Goal: Information Seeking & Learning: Learn about a topic

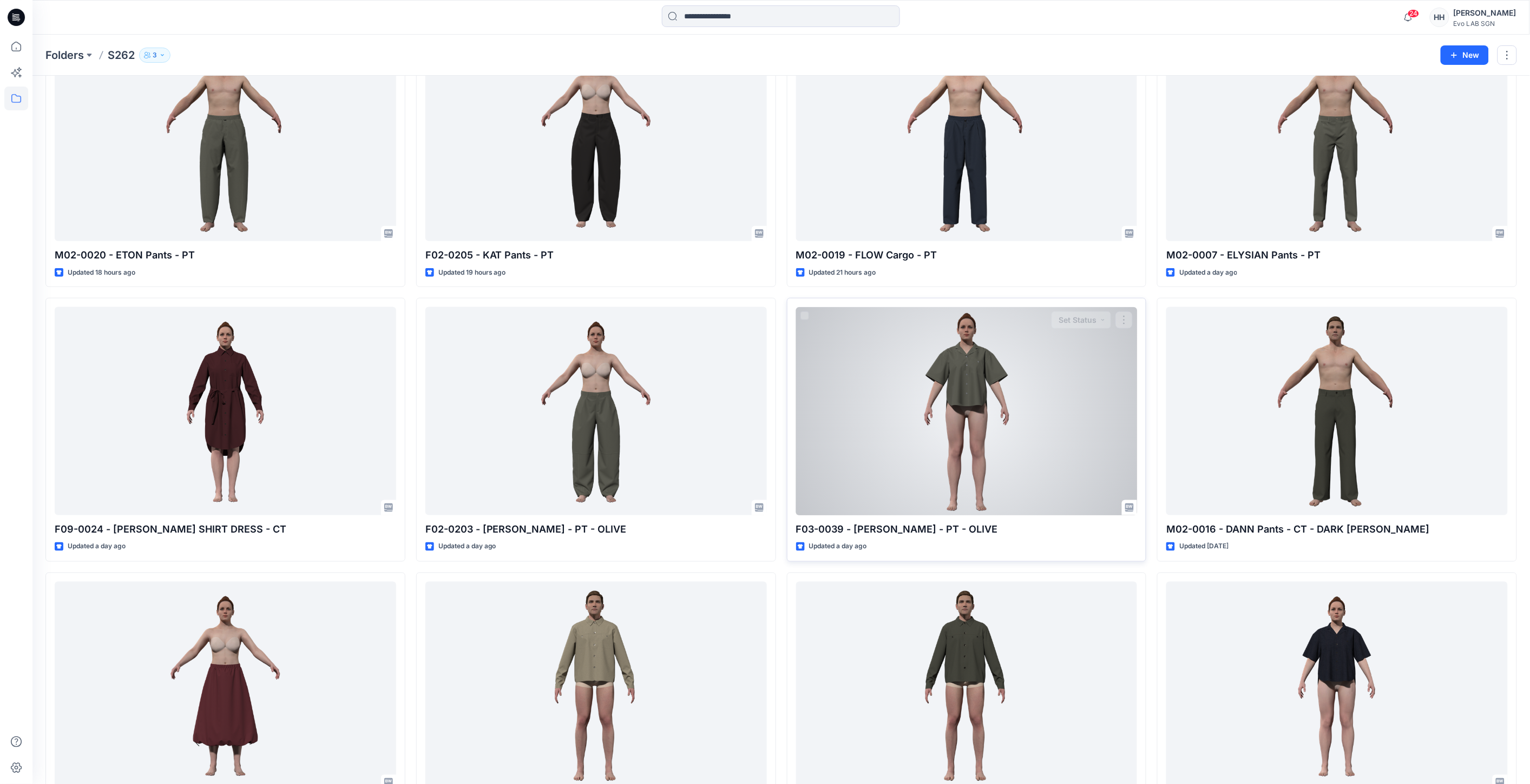
scroll to position [513, 0]
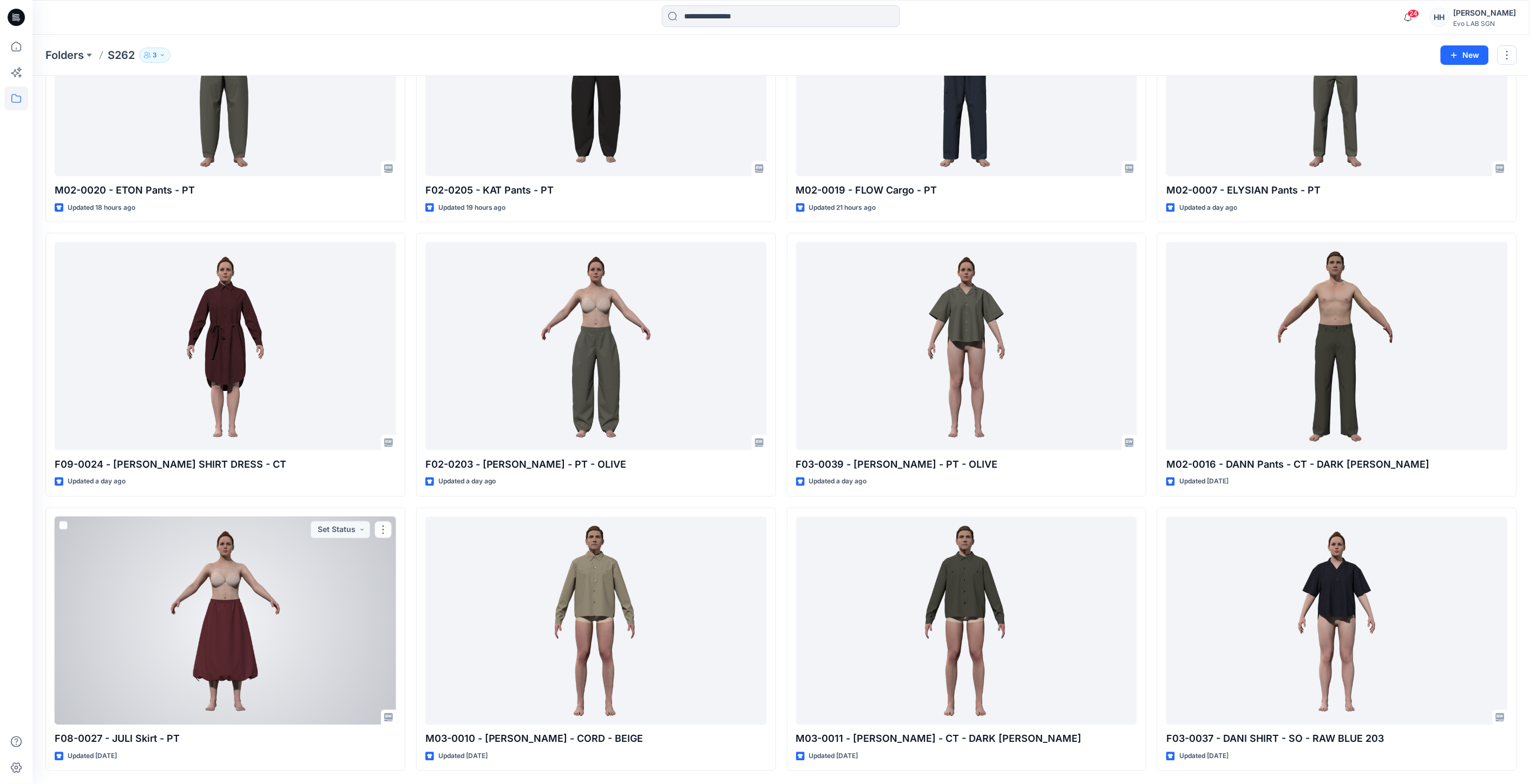
click at [256, 635] on div at bounding box center [225, 621] width 341 height 208
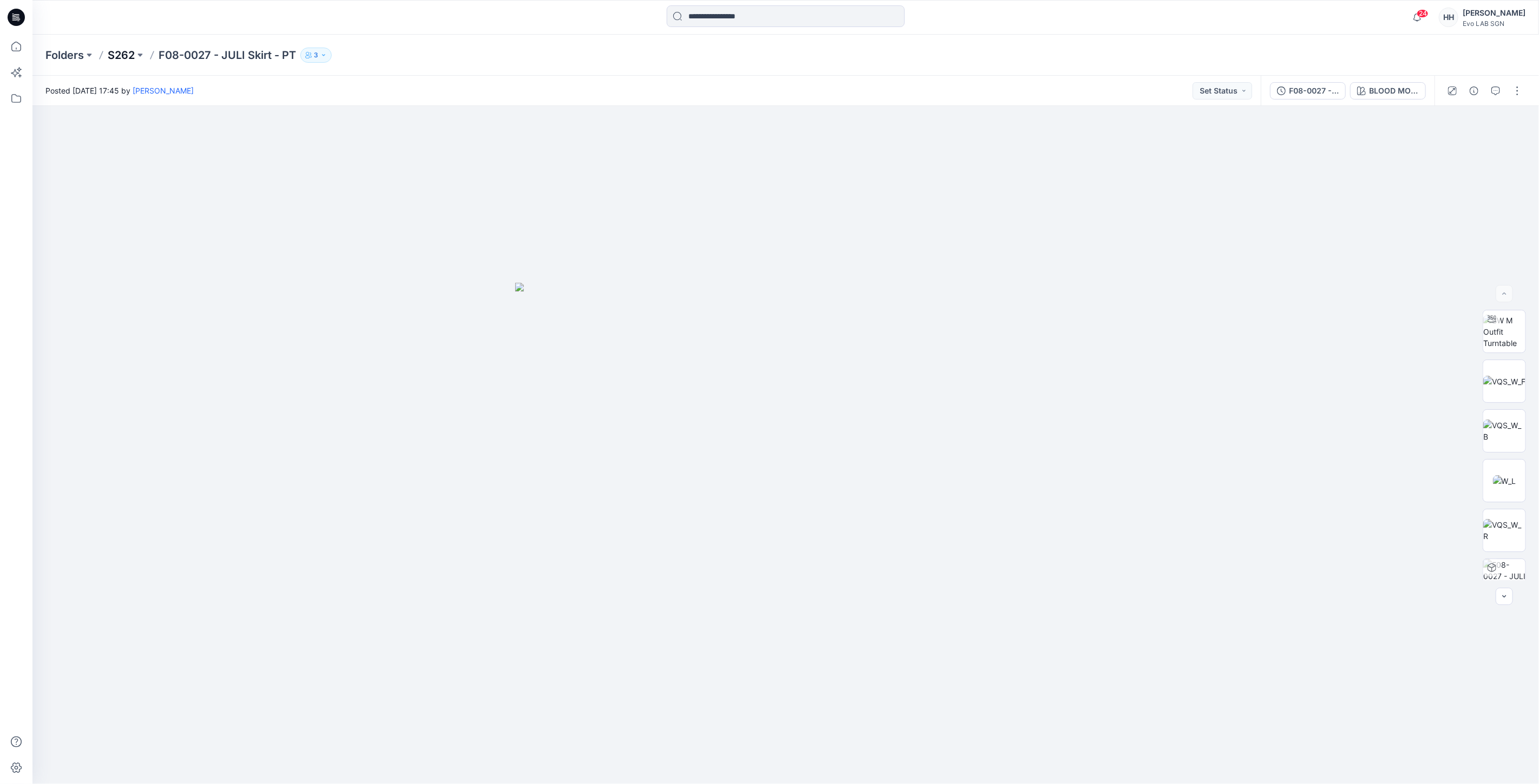
click at [114, 57] on p "S262" at bounding box center [121, 54] width 27 height 15
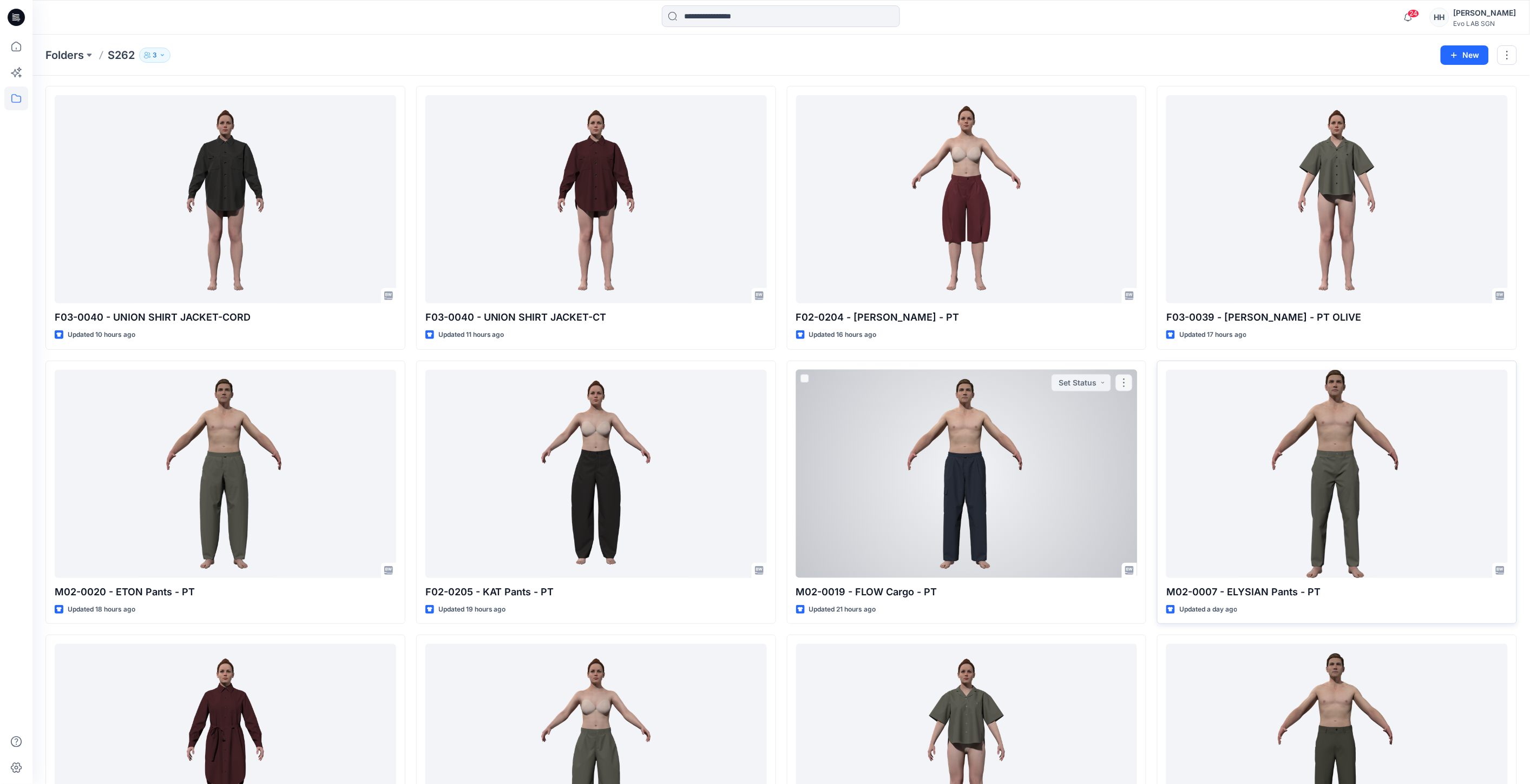
scroll to position [120, 0]
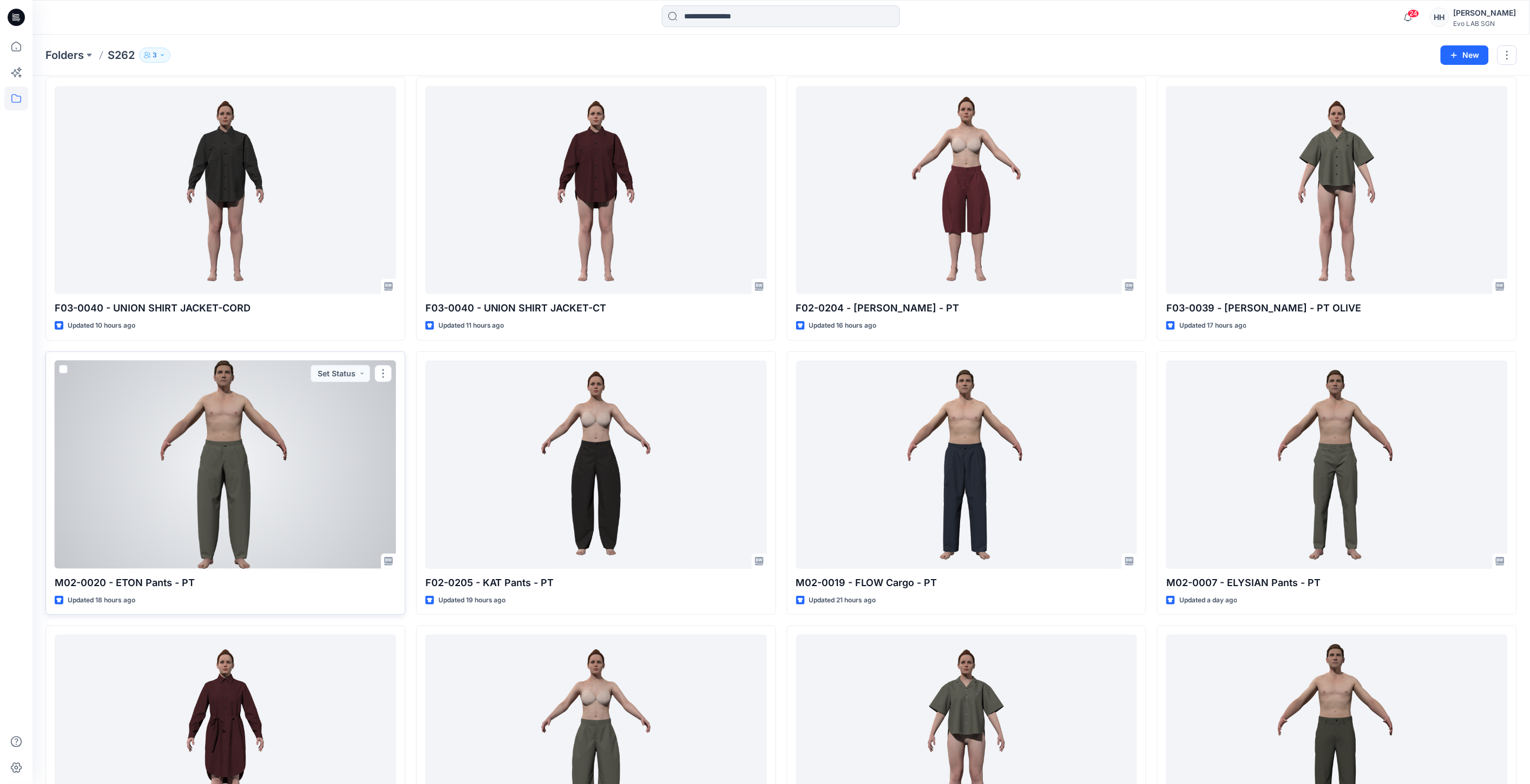
click at [323, 426] on div at bounding box center [225, 465] width 341 height 208
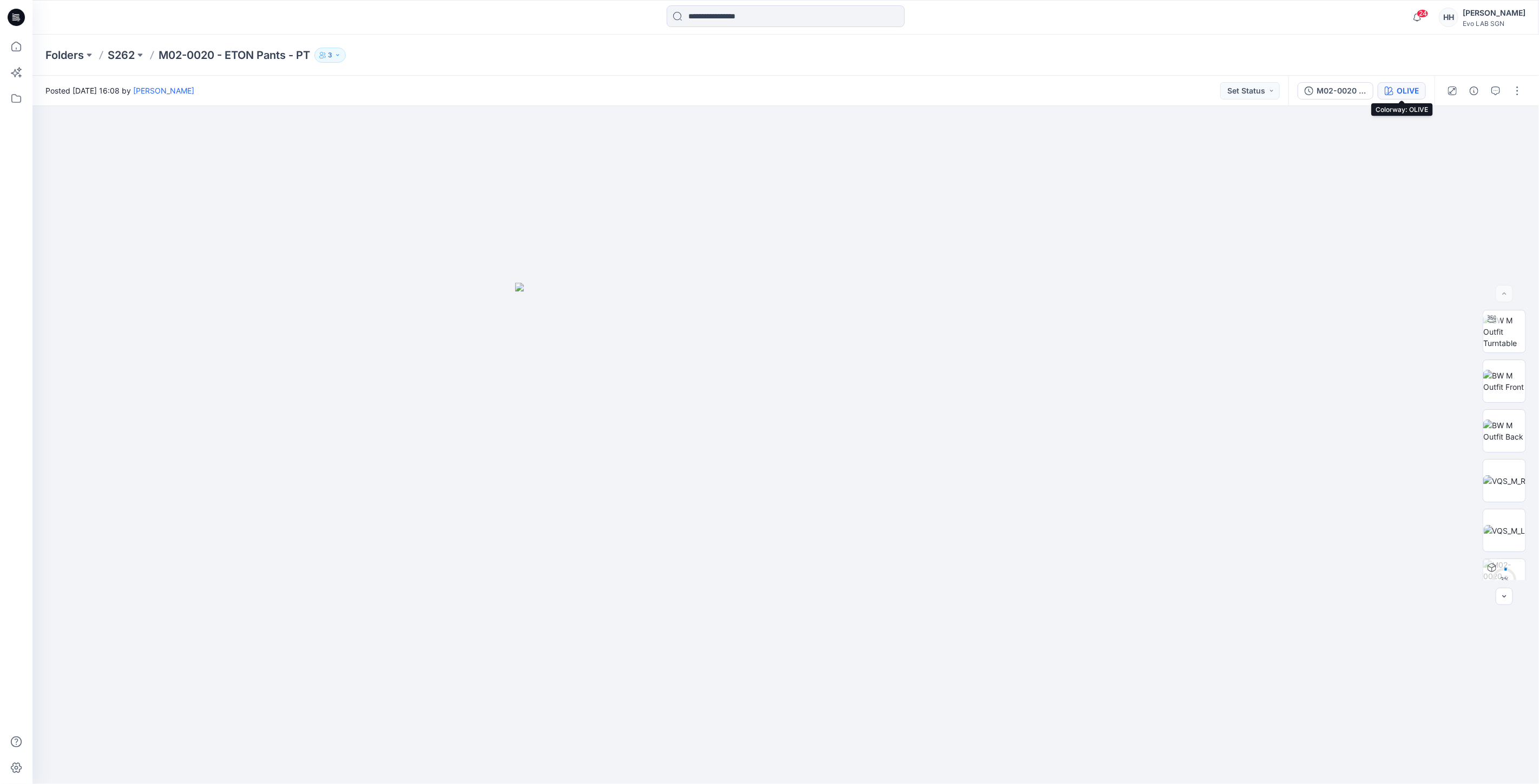
click at [1410, 88] on div "OLIVE" at bounding box center [1407, 90] width 22 height 12
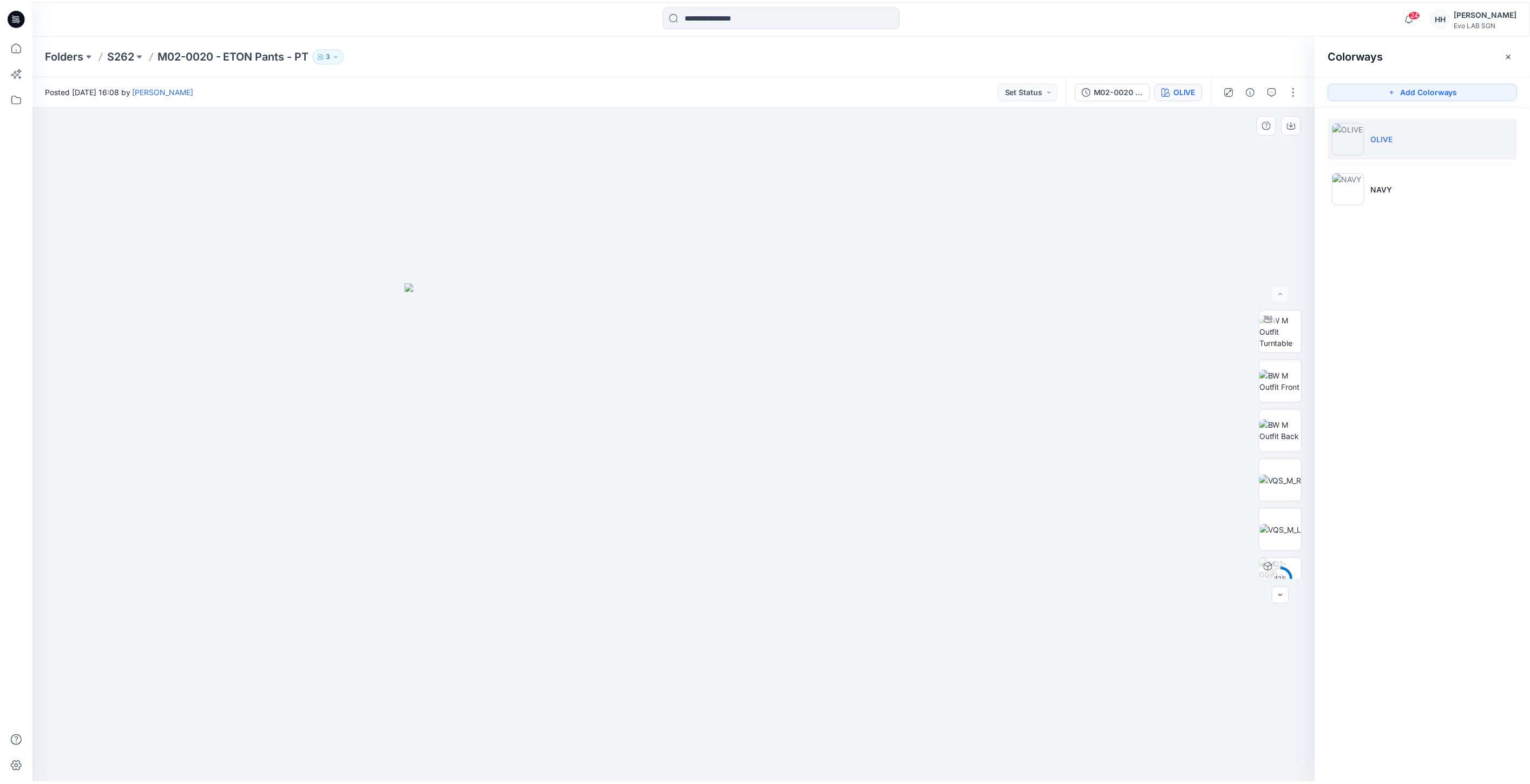
scroll to position [120, 0]
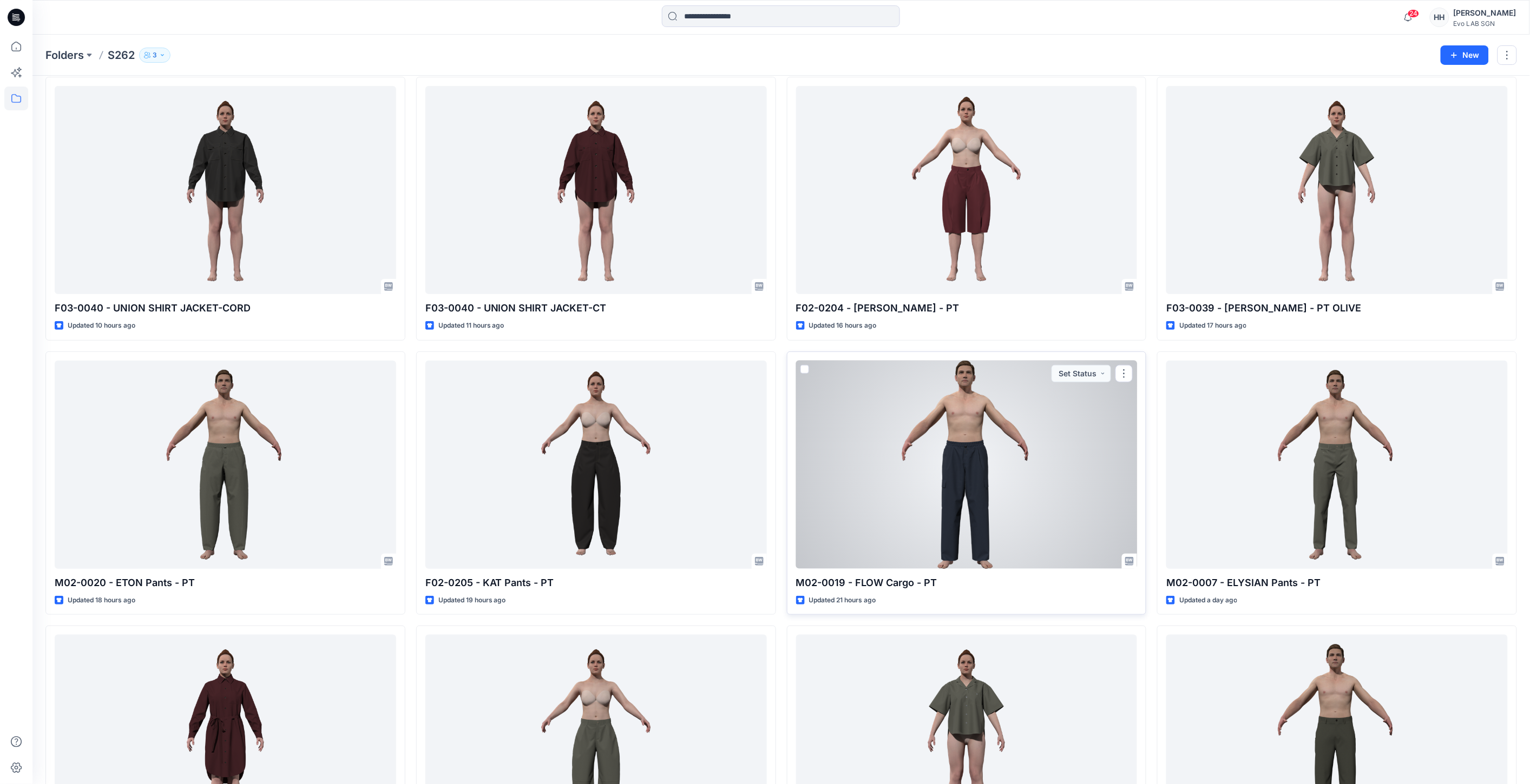
click at [1010, 455] on div at bounding box center [966, 465] width 341 height 208
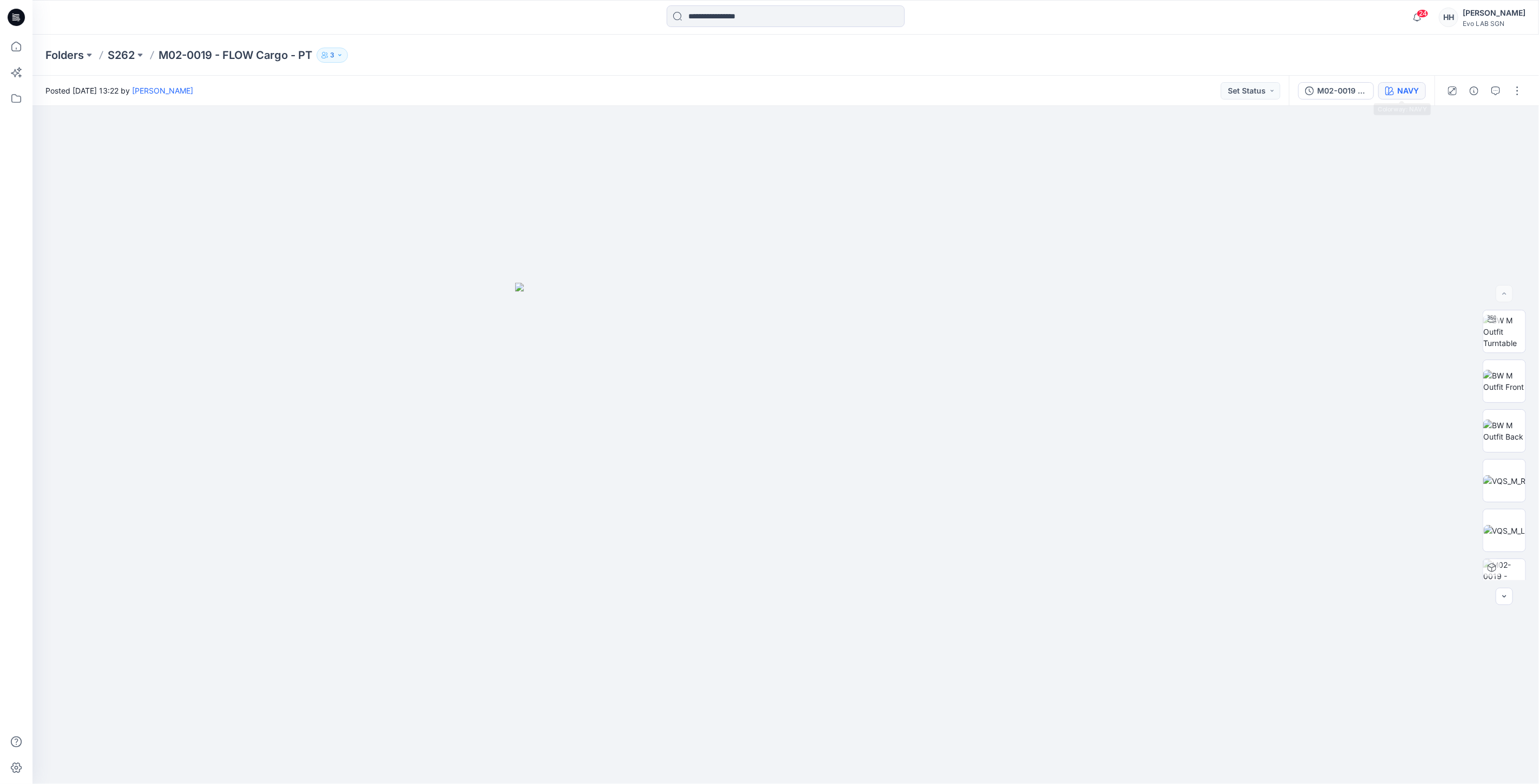
click at [1413, 85] on div "NAVY" at bounding box center [1408, 90] width 21 height 12
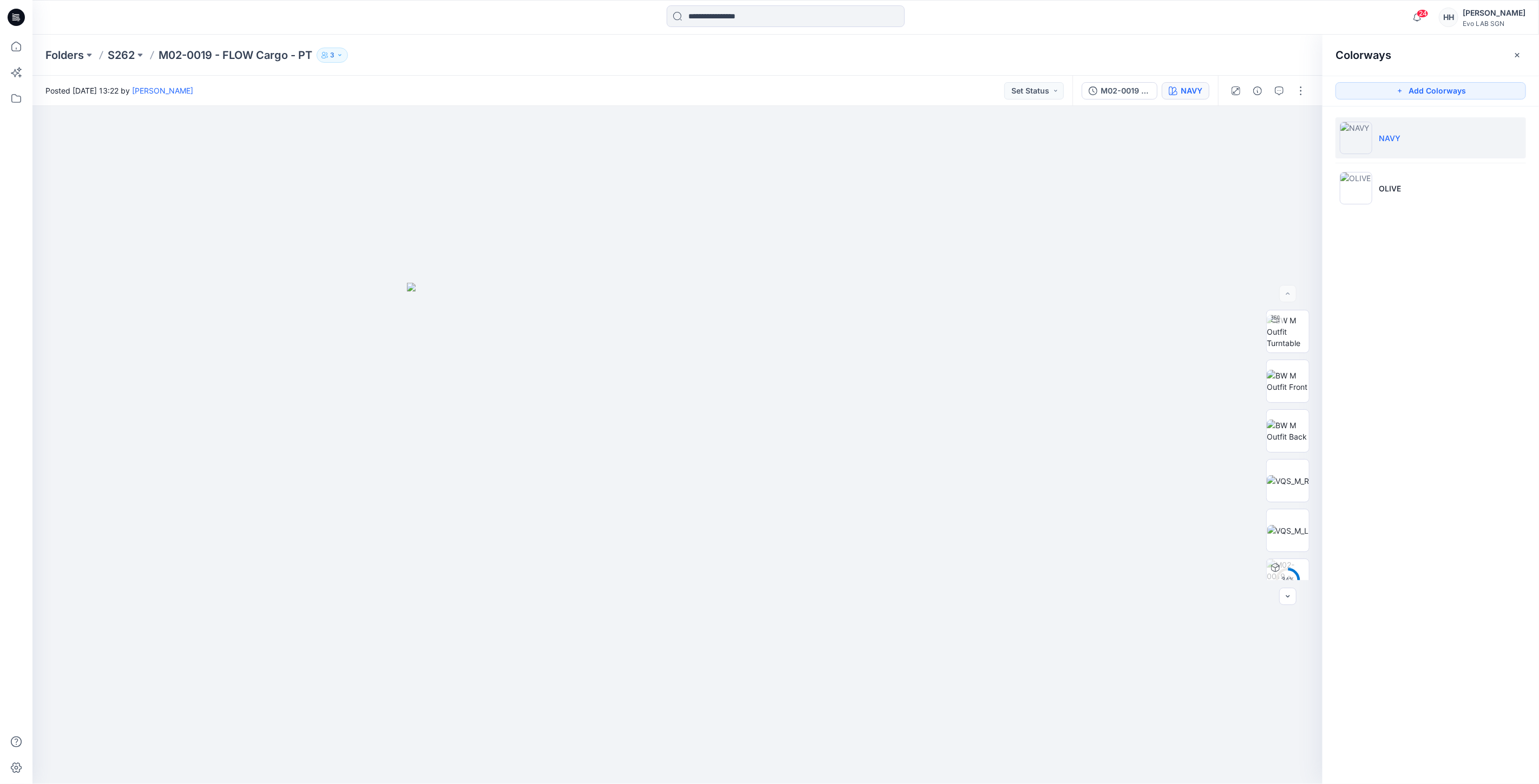
drag, startPoint x: 1406, startPoint y: 272, endPoint x: 1453, endPoint y: 54, distance: 223.0
click at [1414, 256] on div "Colorways Add Colorways NAVY OLIVE" at bounding box center [1430, 410] width 217 height 750
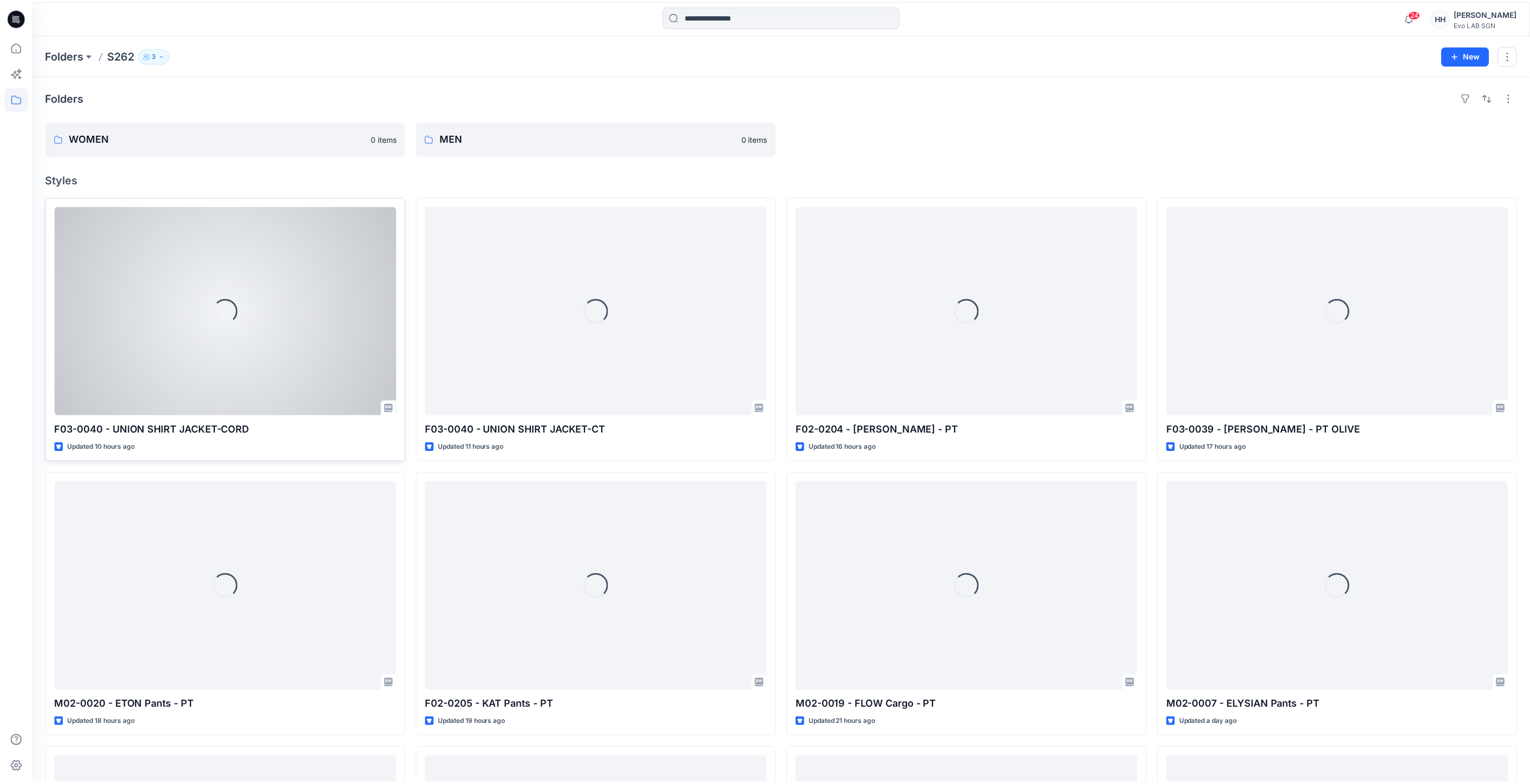
scroll to position [120, 0]
